Goal: Information Seeking & Learning: Learn about a topic

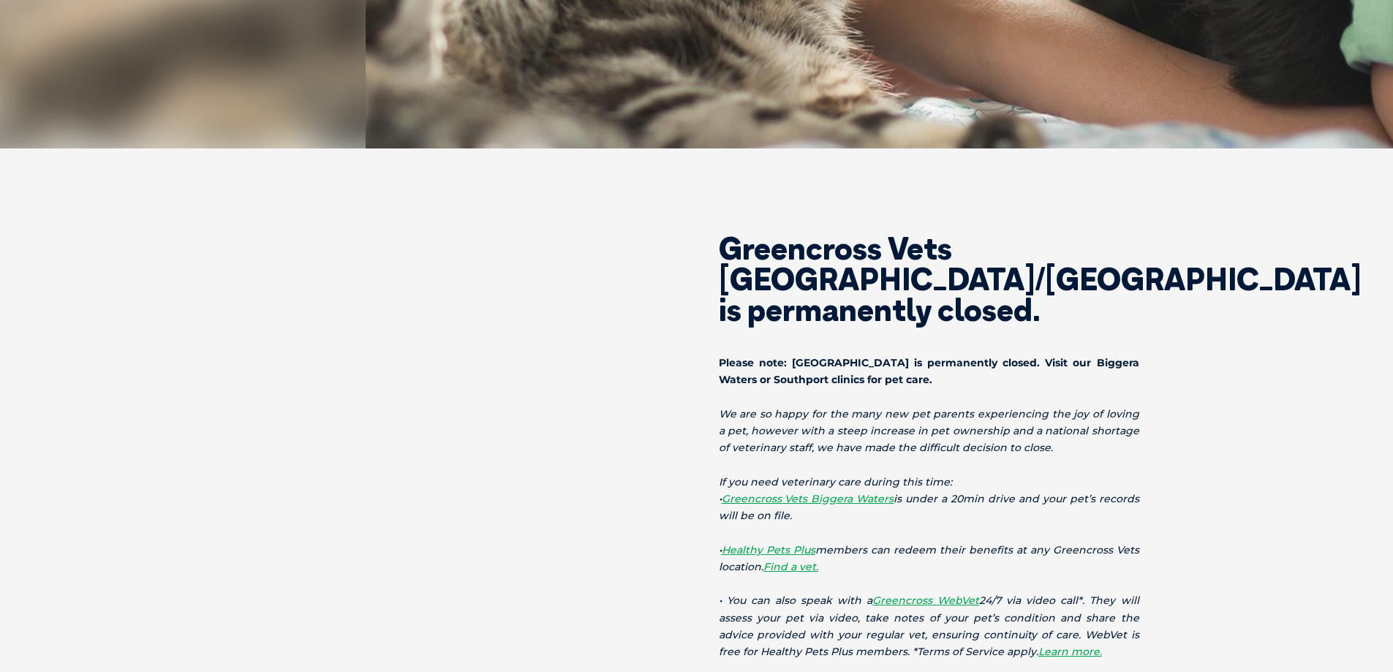
scroll to position [436, 0]
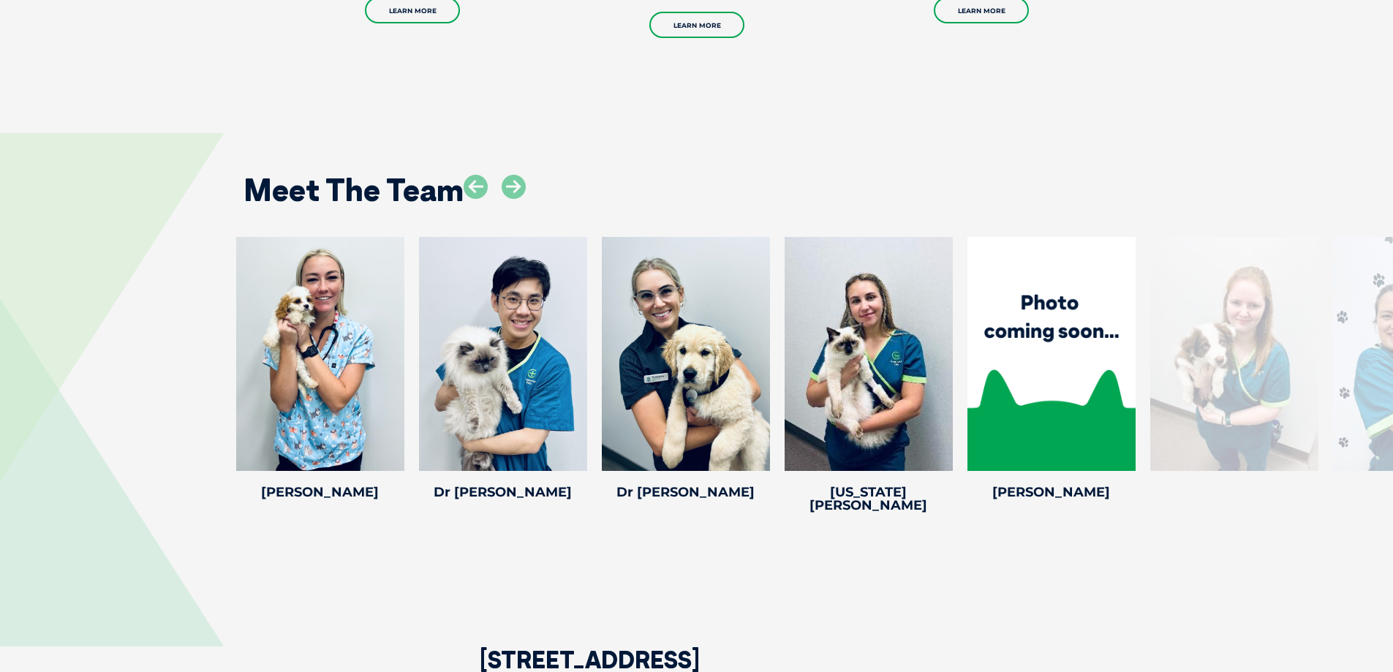
scroll to position [2436, 0]
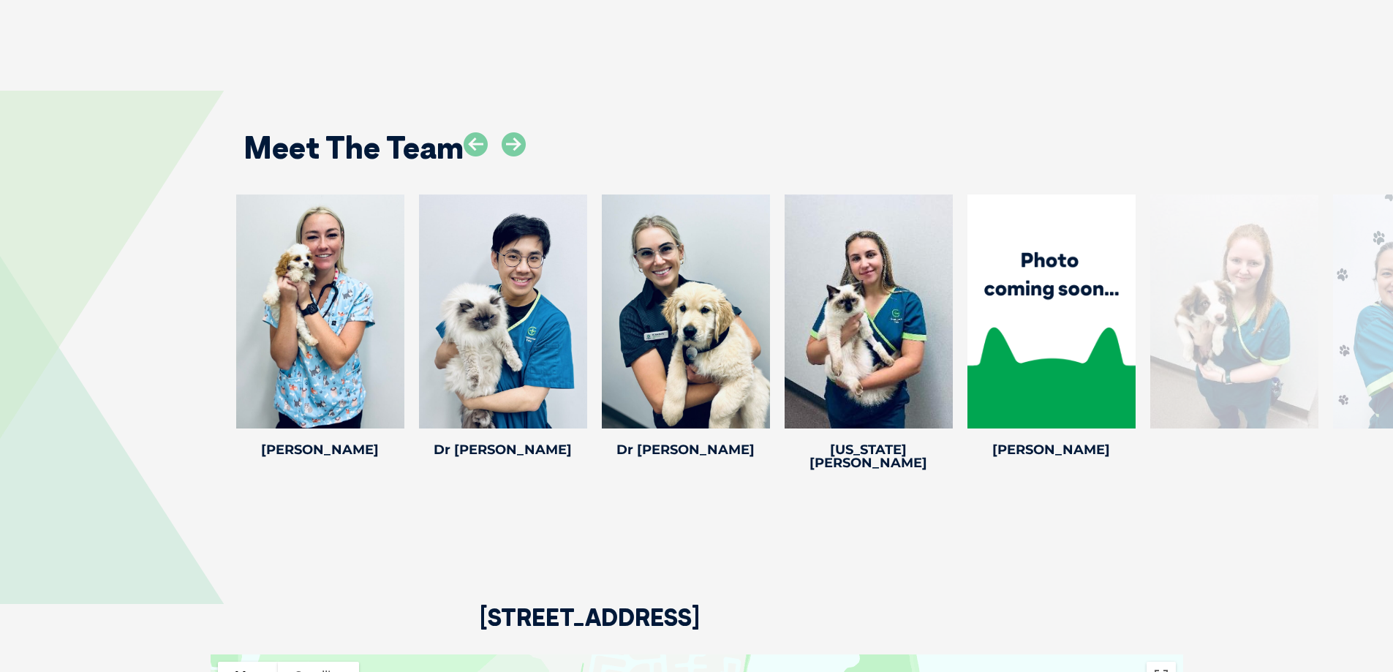
click at [612, 126] on div "Meet The Team" at bounding box center [697, 142] width 936 height 75
click at [517, 132] on icon at bounding box center [513, 144] width 24 height 24
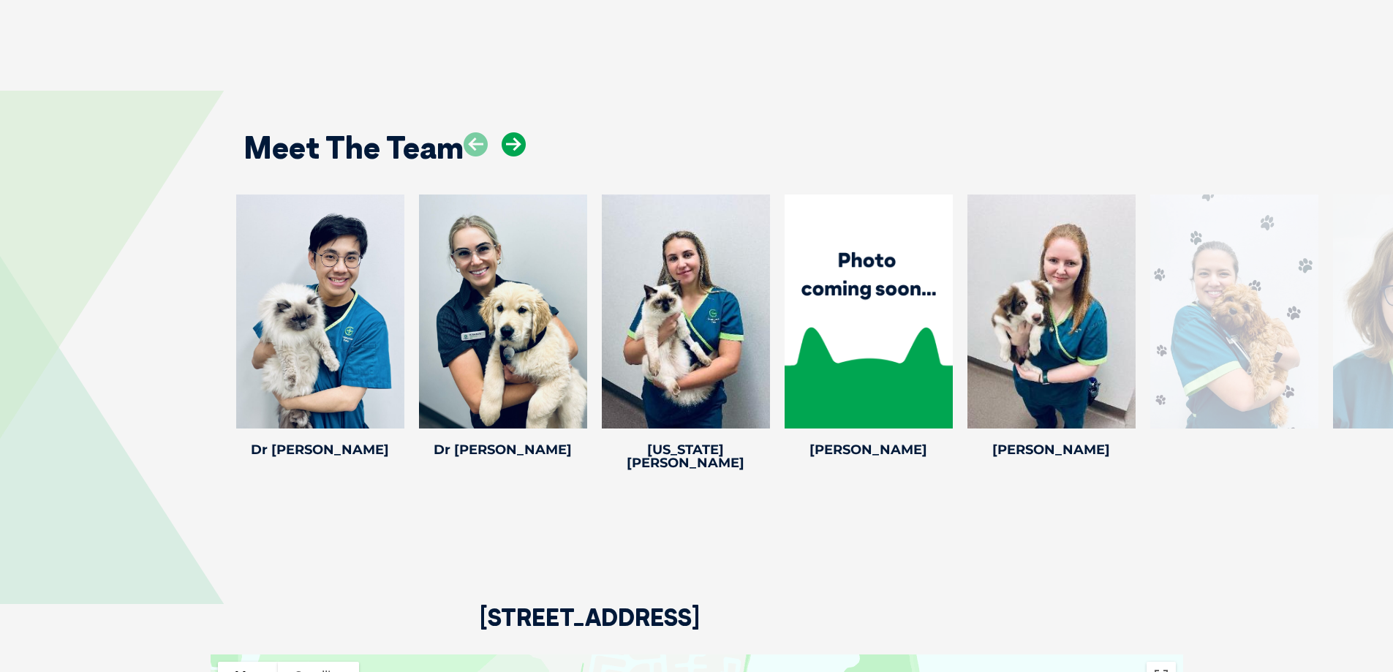
click at [517, 132] on icon at bounding box center [513, 144] width 24 height 24
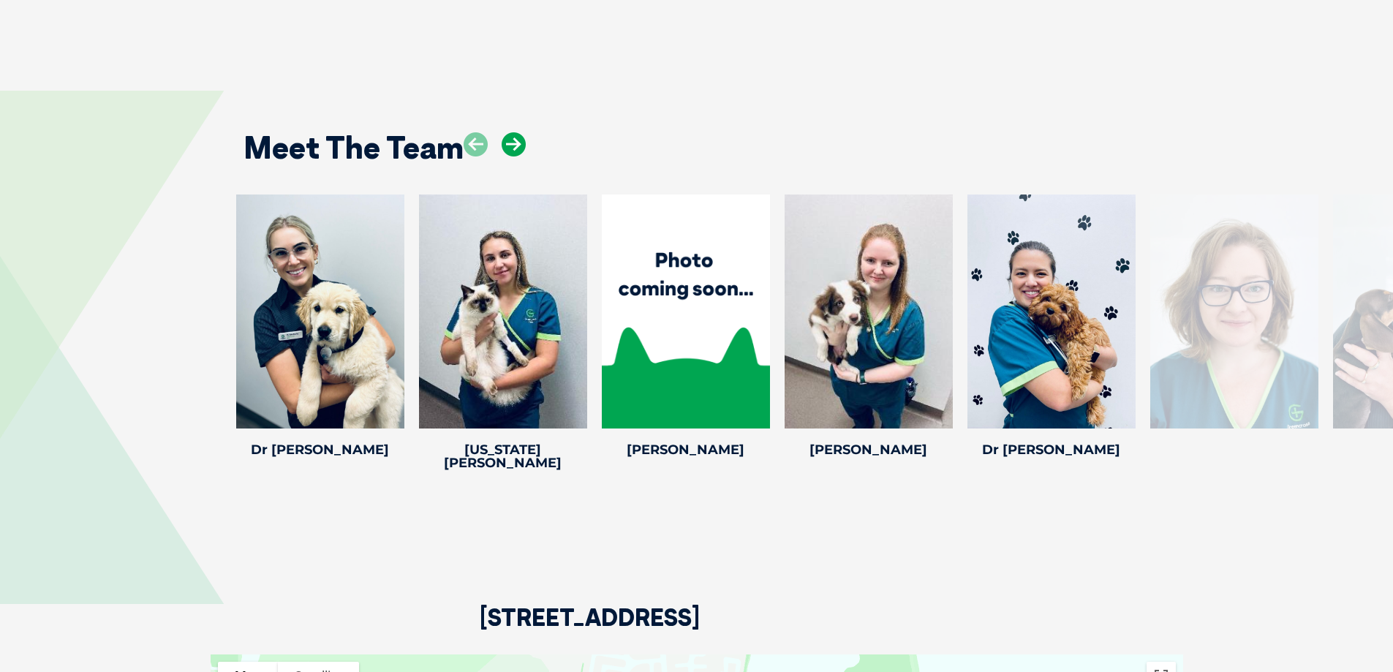
click at [517, 132] on icon at bounding box center [513, 144] width 24 height 24
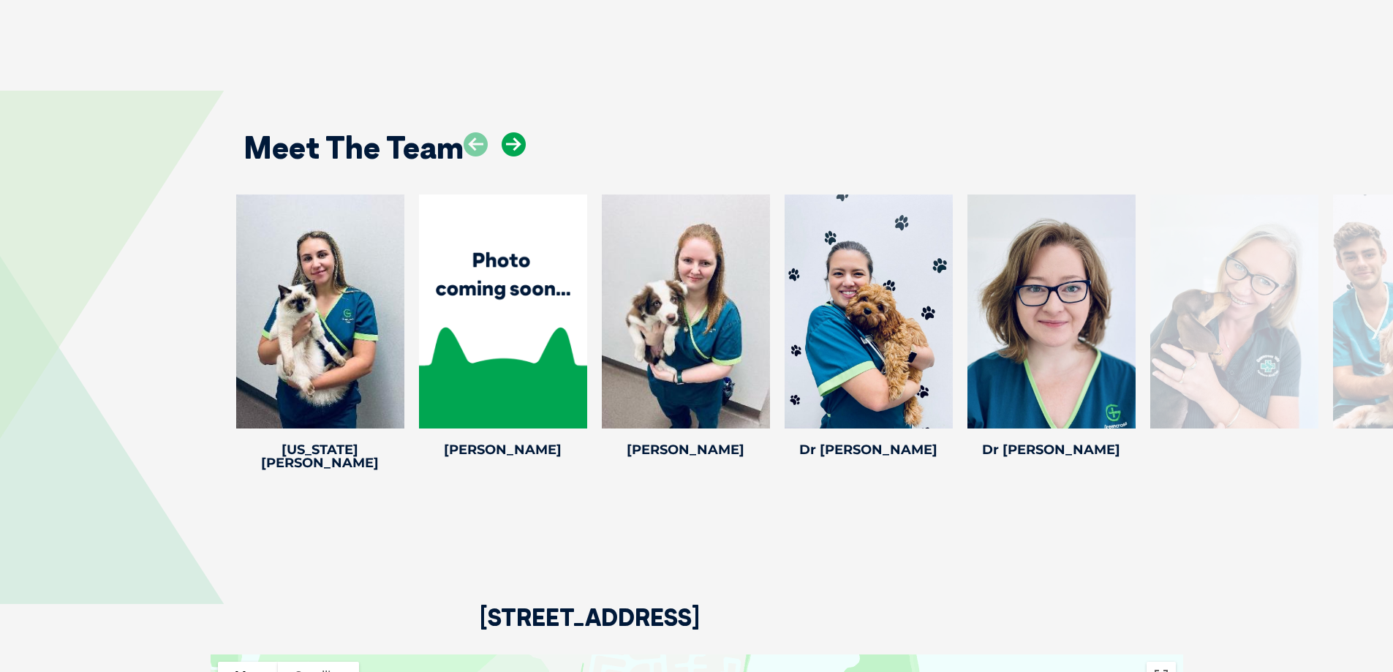
click at [517, 132] on icon at bounding box center [513, 144] width 24 height 24
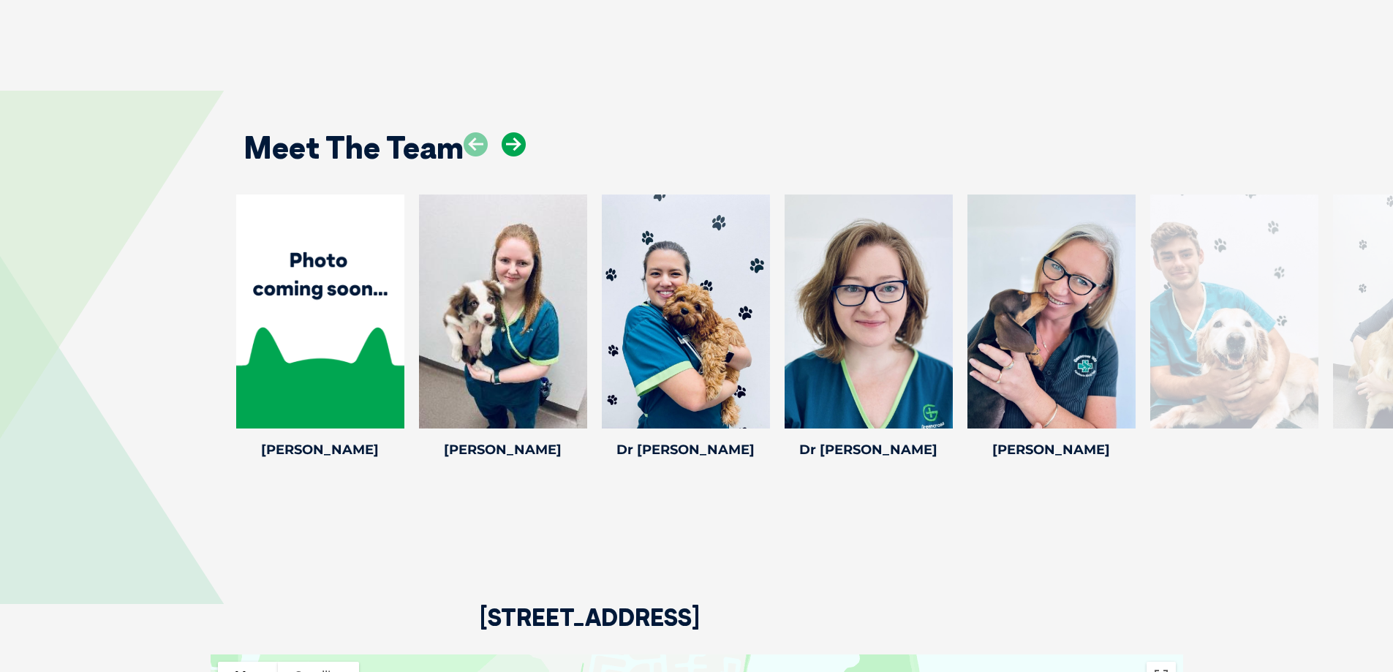
click at [517, 132] on icon at bounding box center [513, 144] width 24 height 24
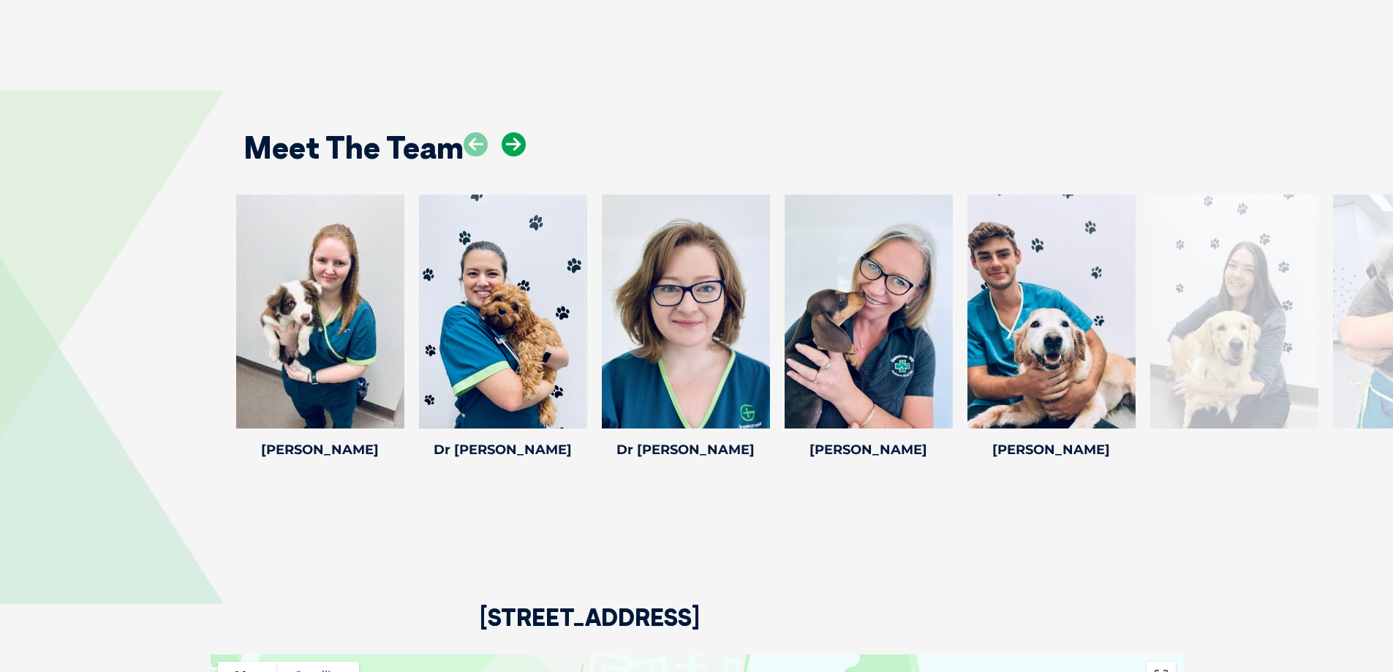
click at [517, 132] on icon at bounding box center [513, 144] width 24 height 24
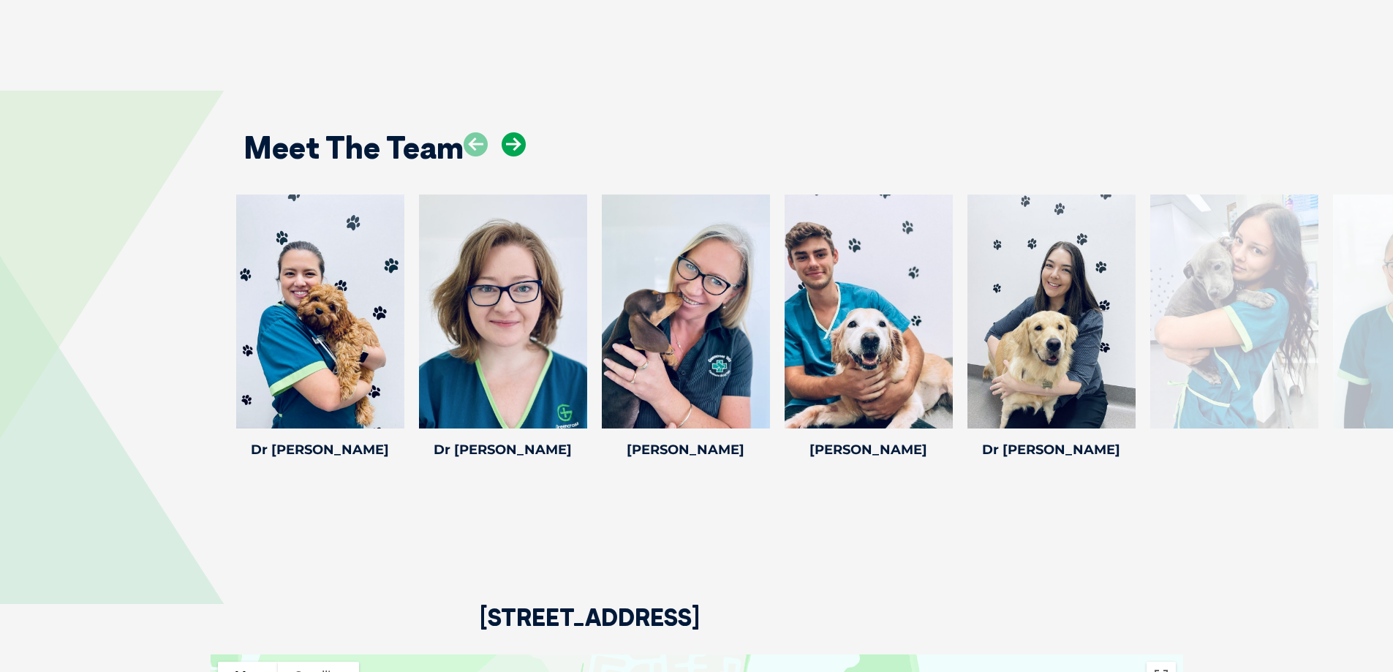
click at [517, 132] on icon at bounding box center [513, 144] width 24 height 24
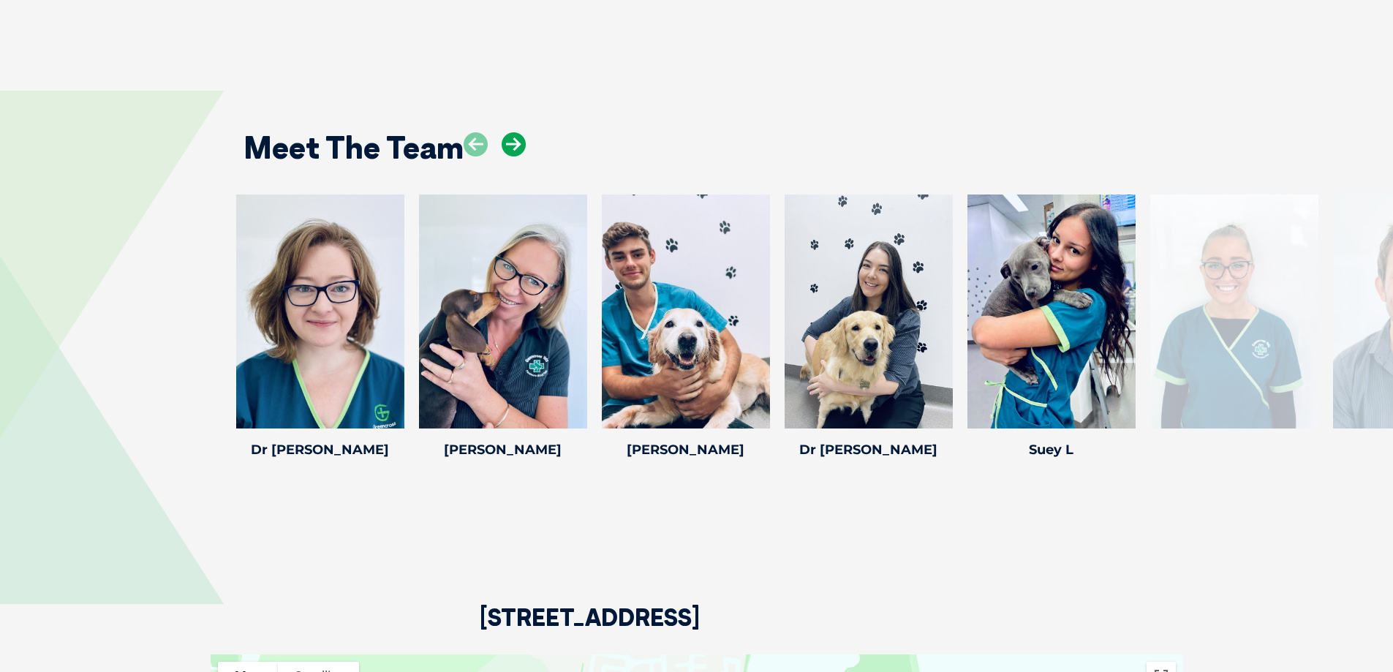
click at [517, 132] on icon at bounding box center [513, 144] width 24 height 24
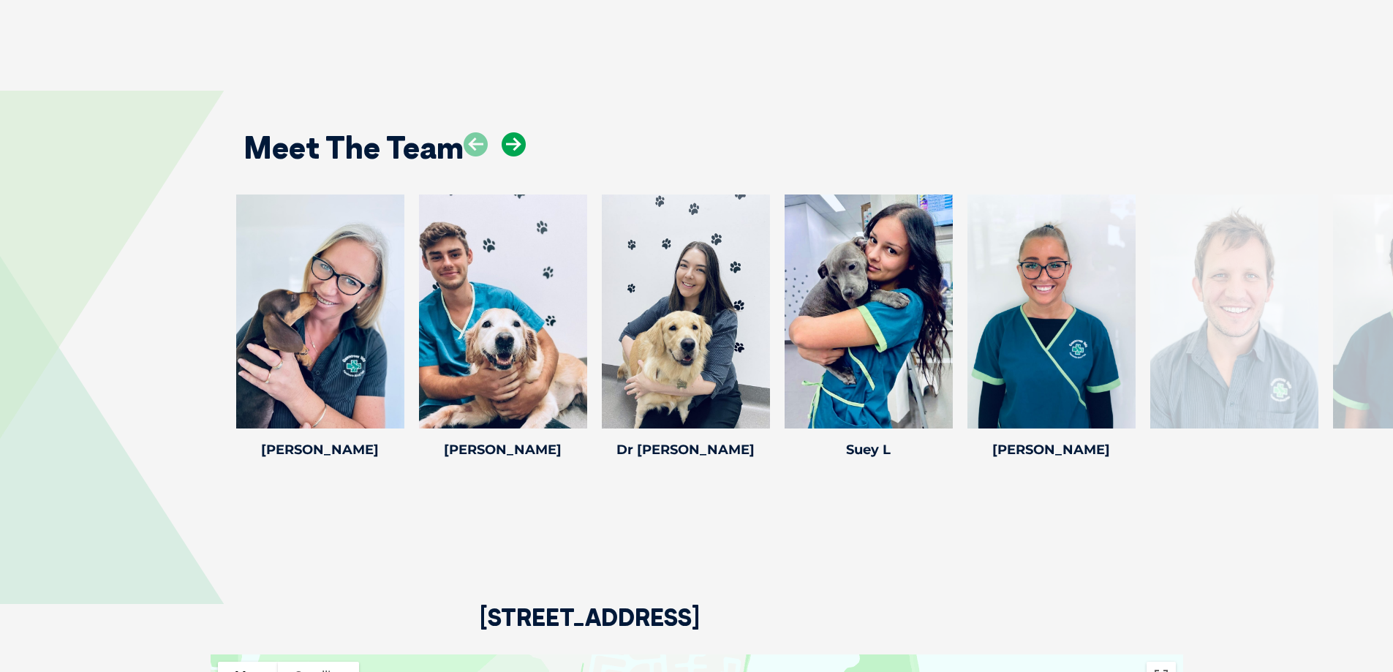
click at [517, 132] on icon at bounding box center [513, 144] width 24 height 24
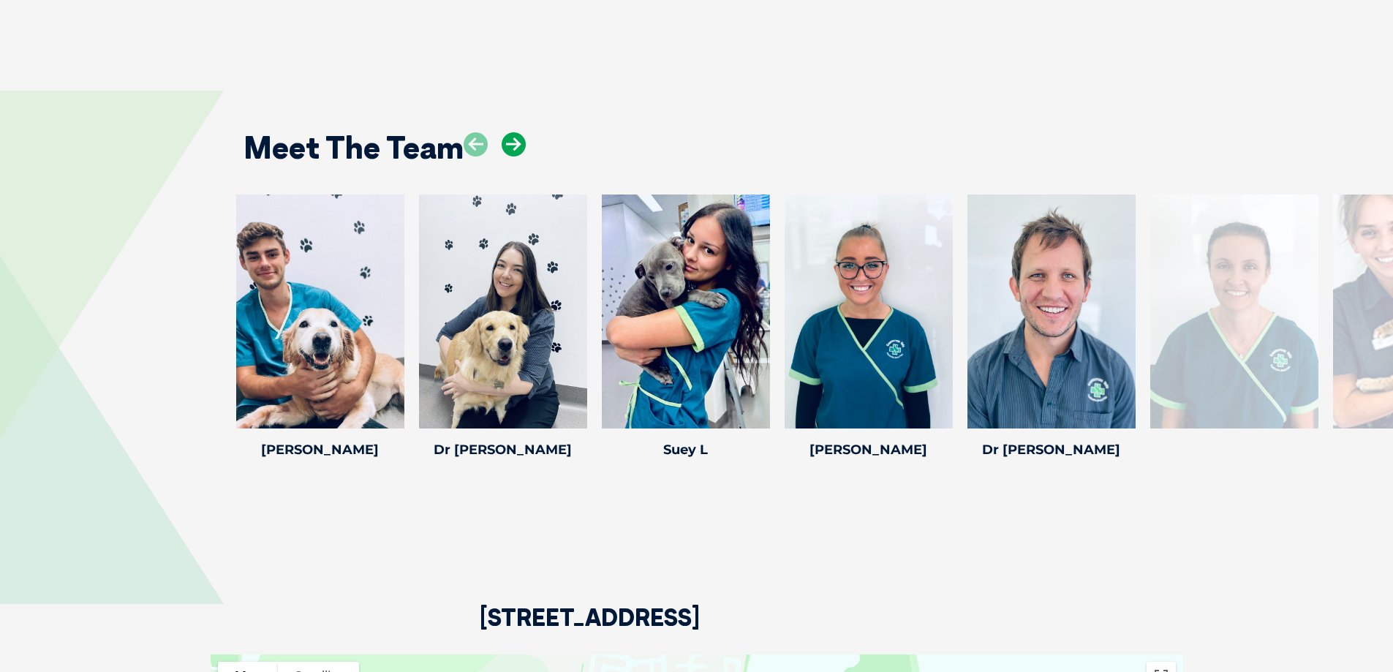
click at [517, 132] on icon at bounding box center [513, 144] width 24 height 24
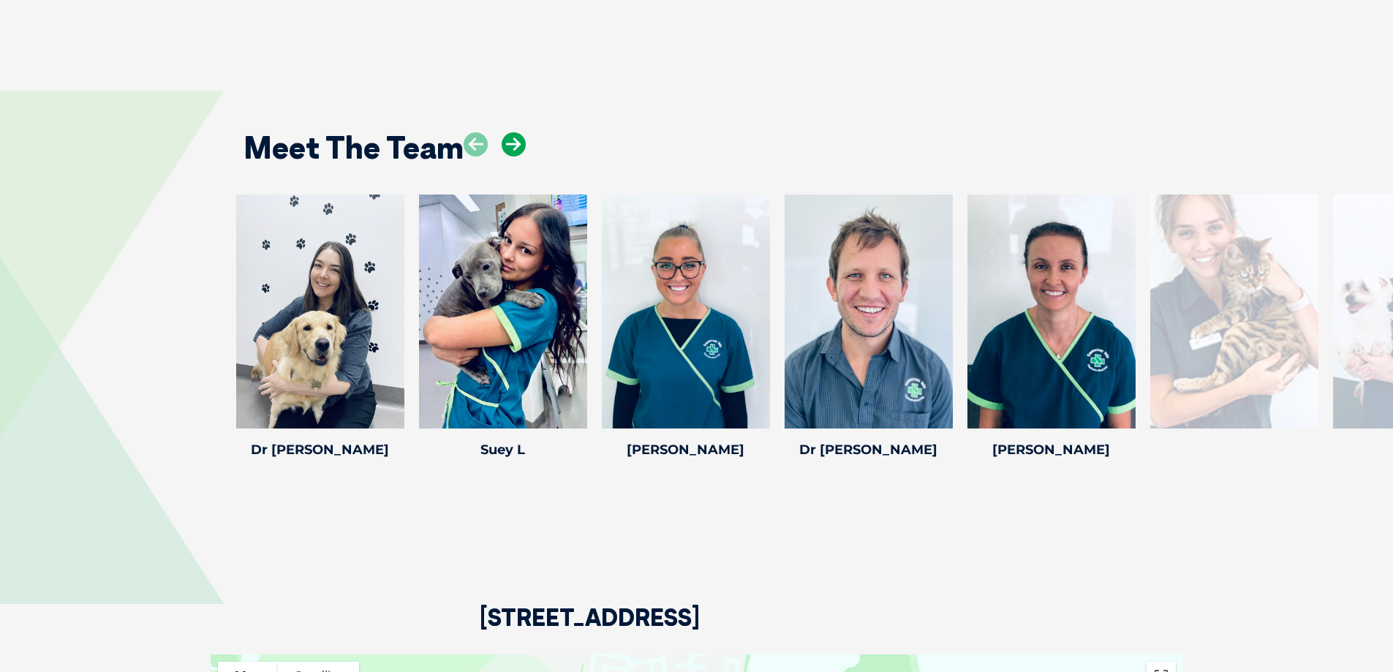
click at [517, 132] on icon at bounding box center [513, 144] width 24 height 24
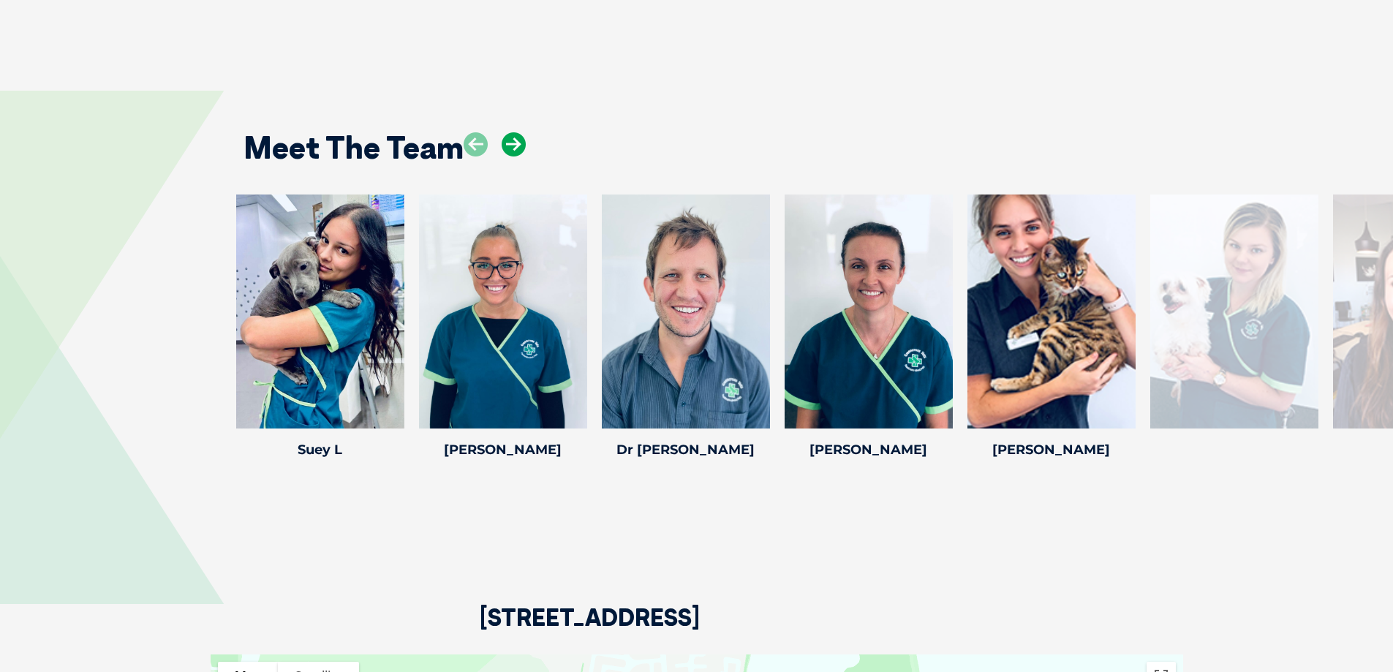
click at [517, 132] on icon at bounding box center [513, 144] width 24 height 24
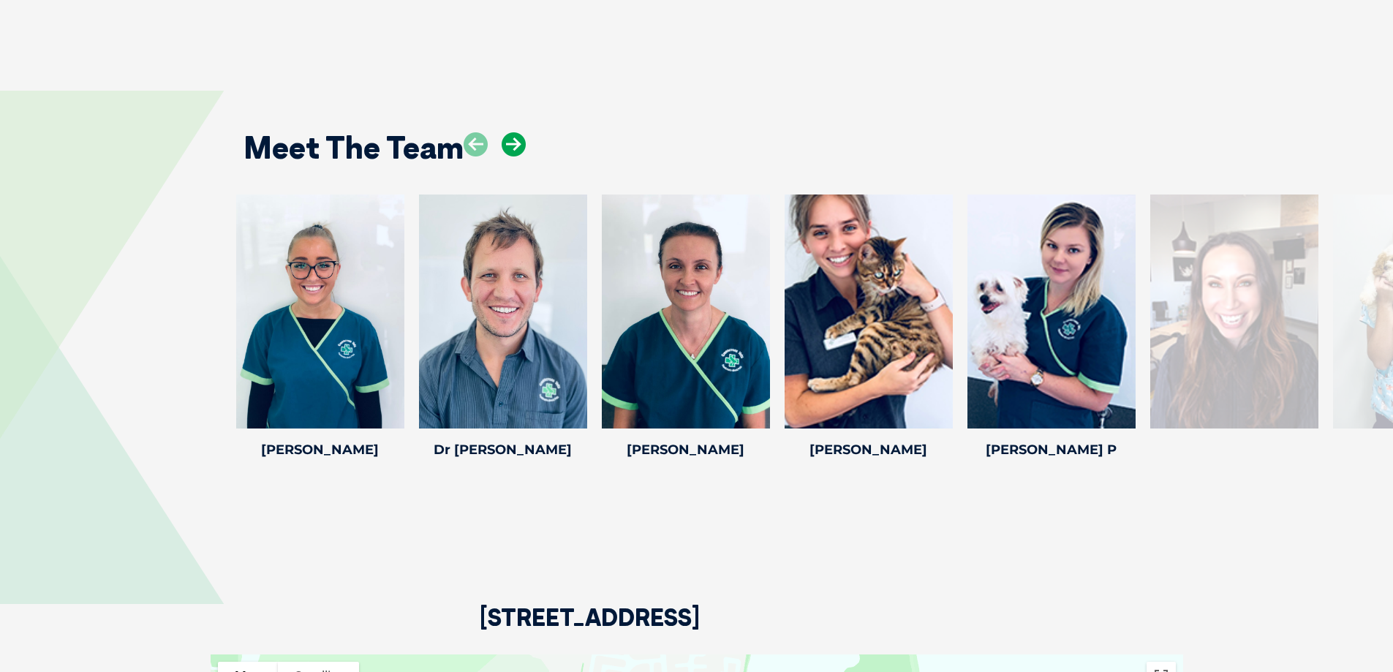
click at [517, 132] on icon at bounding box center [513, 144] width 24 height 24
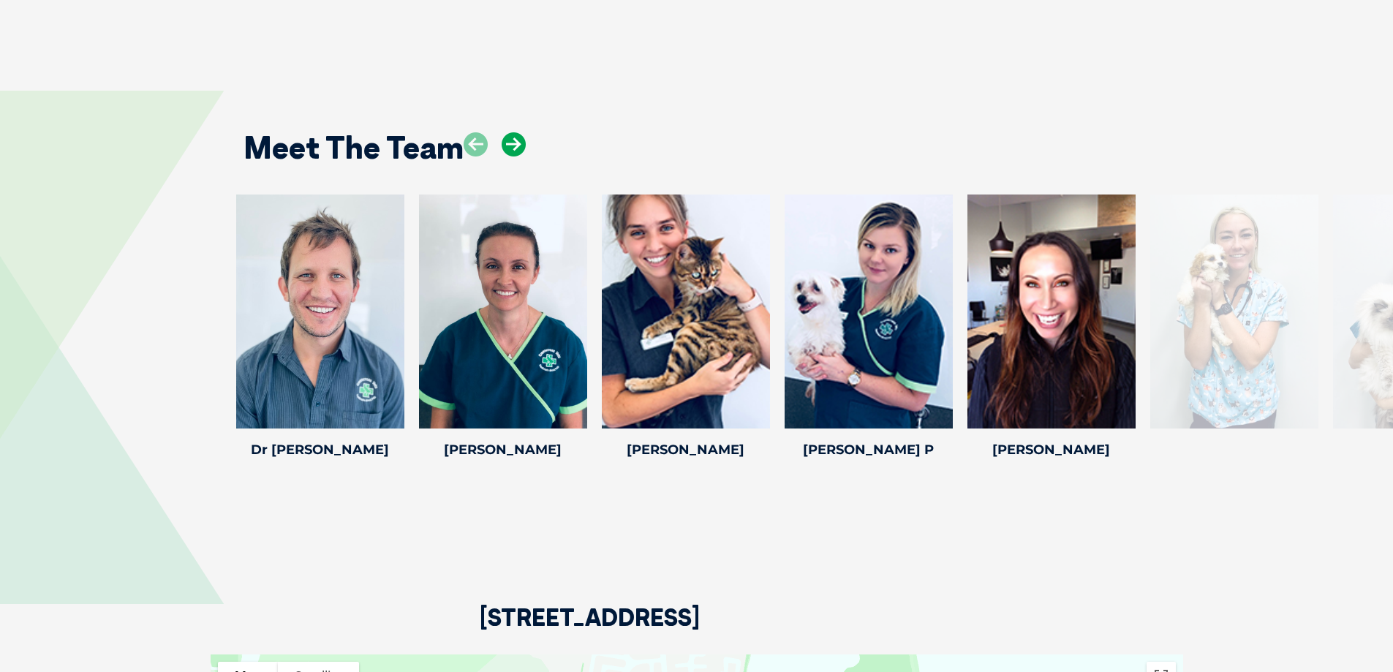
click at [517, 132] on icon at bounding box center [513, 144] width 24 height 24
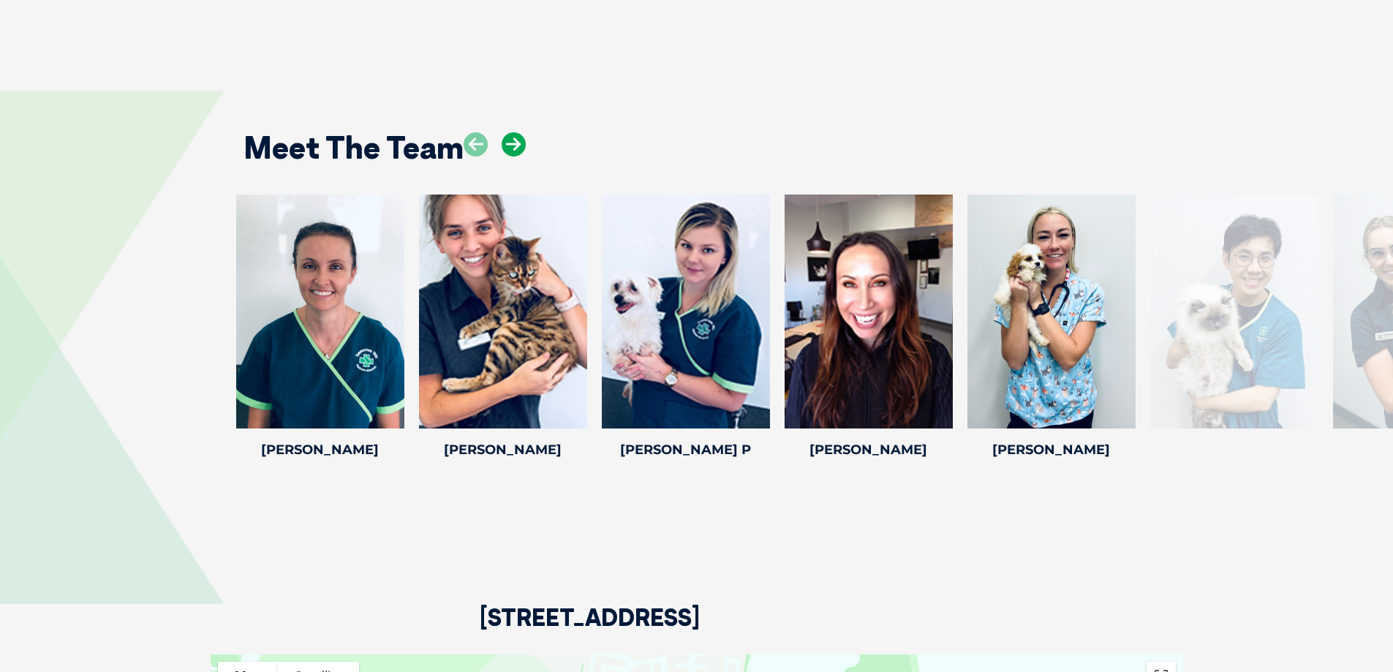
click at [517, 132] on icon at bounding box center [513, 144] width 24 height 24
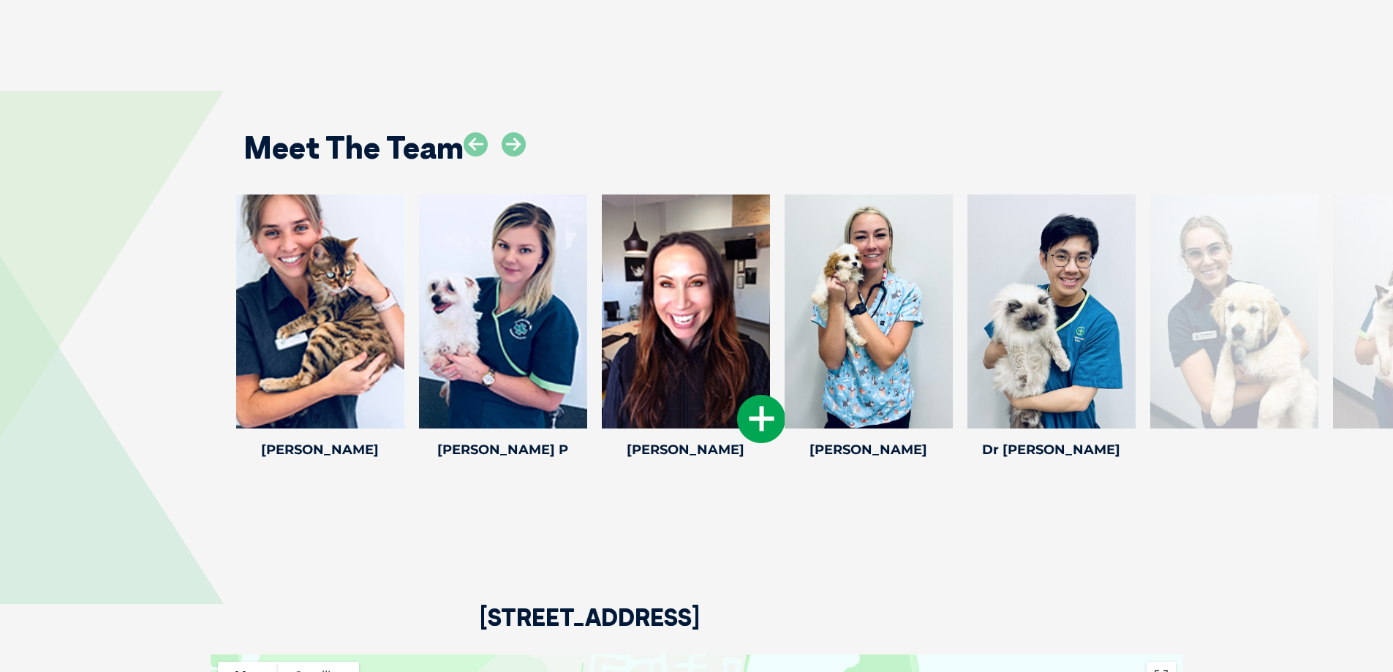
click at [759, 395] on icon at bounding box center [761, 419] width 48 height 48
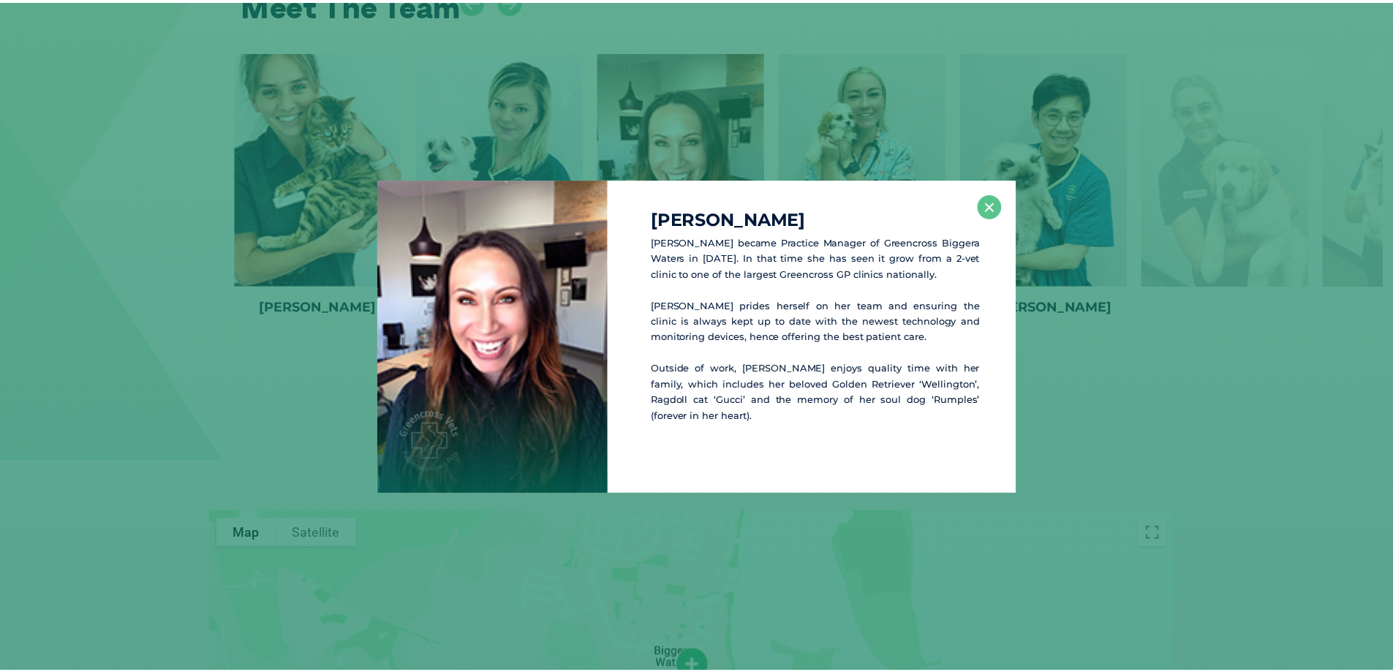
scroll to position [2588, 0]
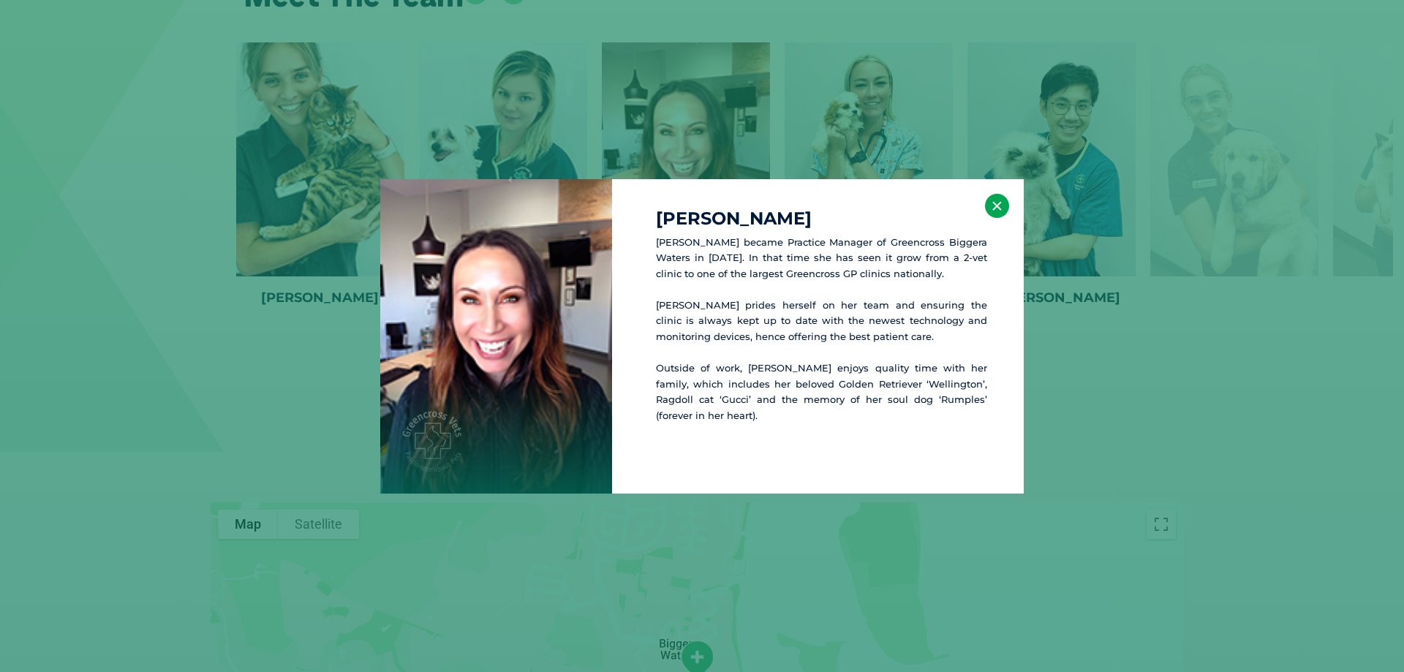
click at [992, 205] on button "×" at bounding box center [997, 206] width 24 height 24
